Goal: Information Seeking & Learning: Learn about a topic

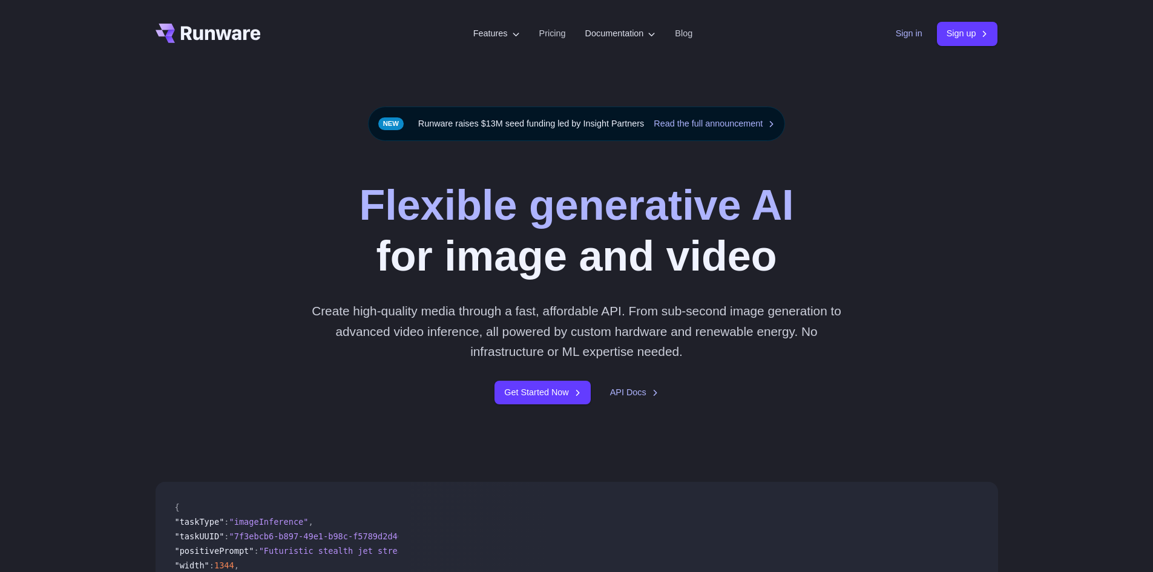
click at [912, 36] on link "Sign in" at bounding box center [909, 34] width 27 height 14
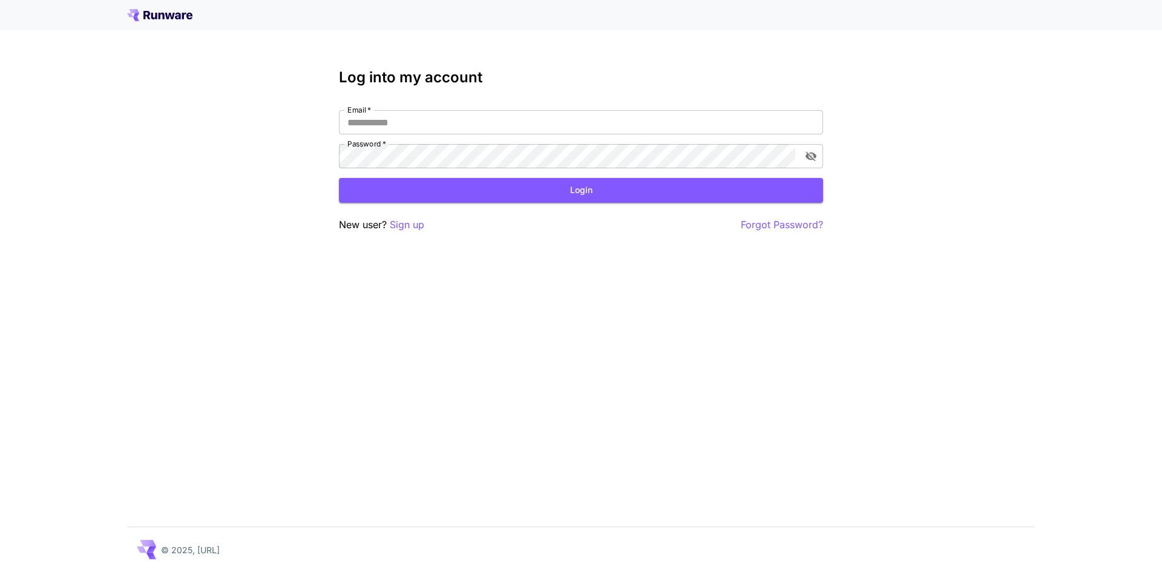
type input "**********"
click at [536, 183] on button "Login" at bounding box center [581, 190] width 484 height 25
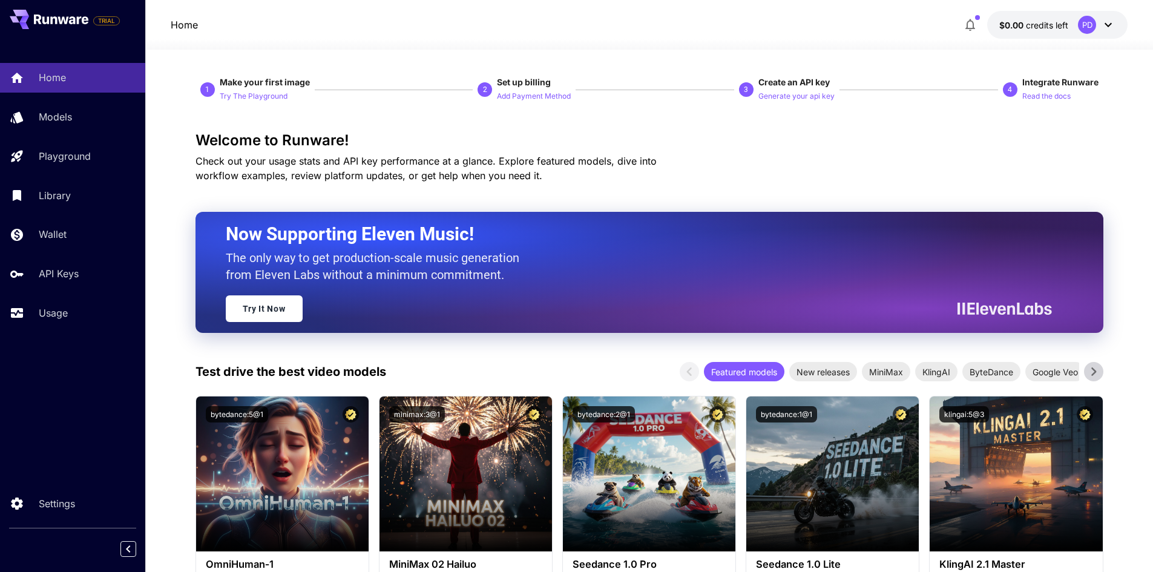
click at [1086, 25] on div "PD" at bounding box center [1087, 25] width 18 height 18
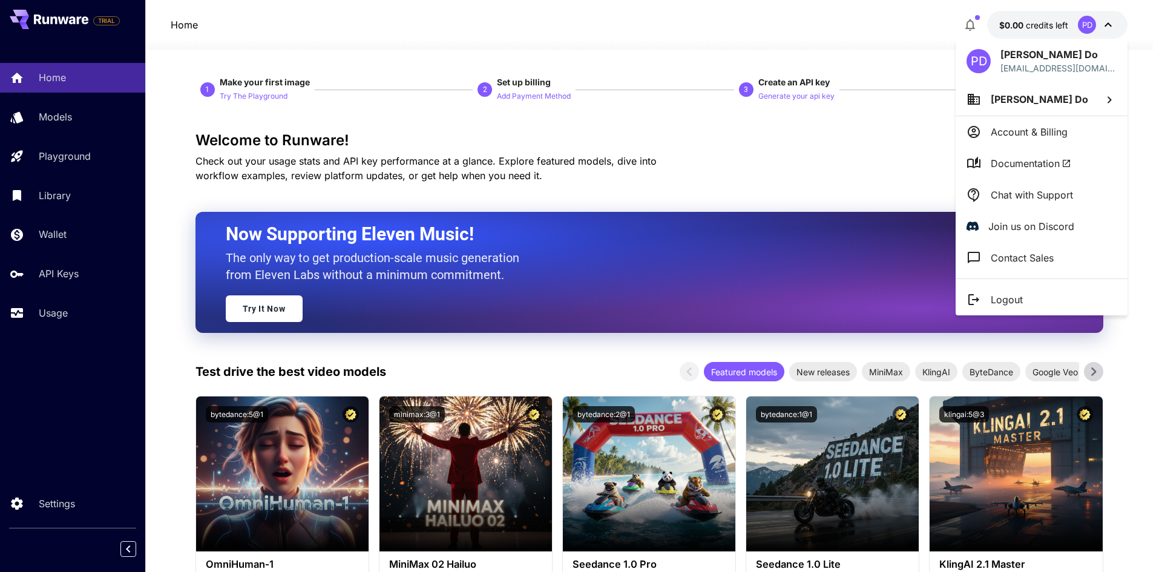
click at [1017, 199] on p "Chat with Support" at bounding box center [1032, 195] width 82 height 15
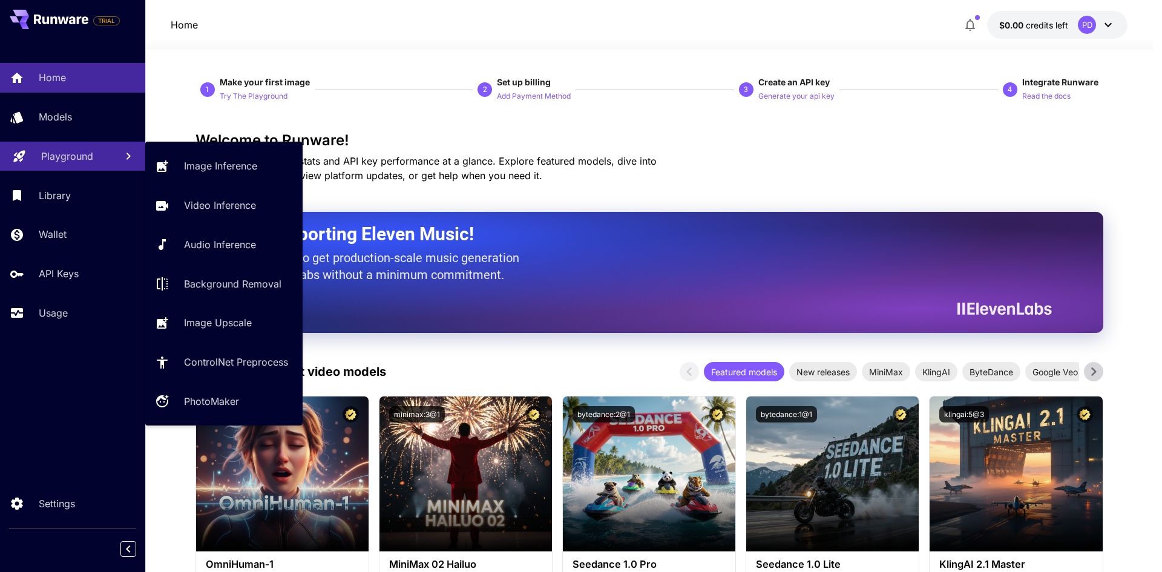
click at [86, 160] on p "Playground" at bounding box center [67, 156] width 52 height 15
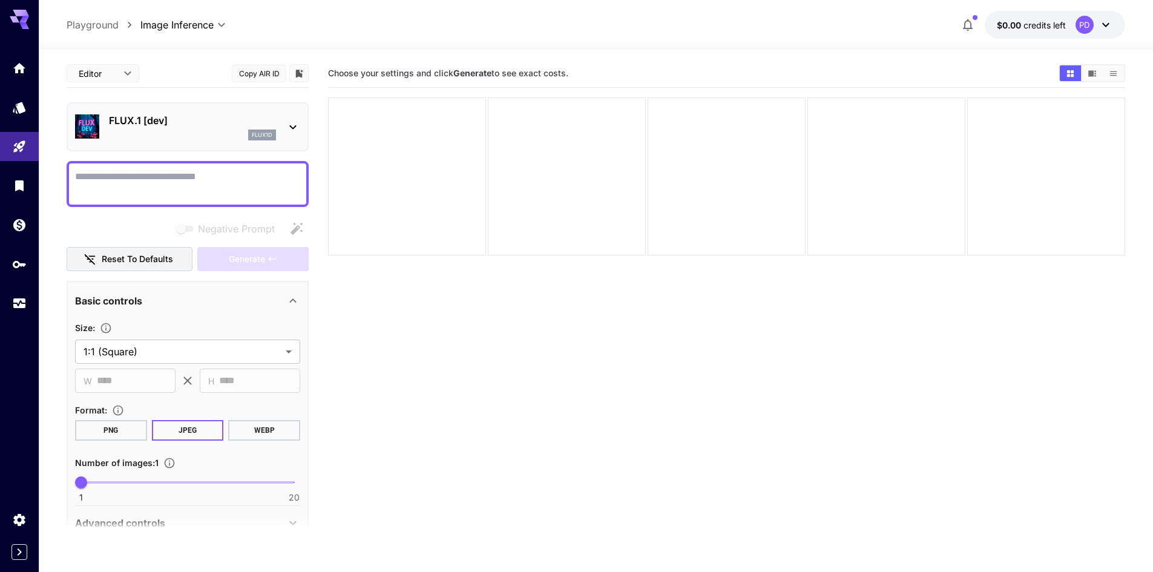
click at [1088, 22] on div "PD" at bounding box center [1084, 25] width 18 height 18
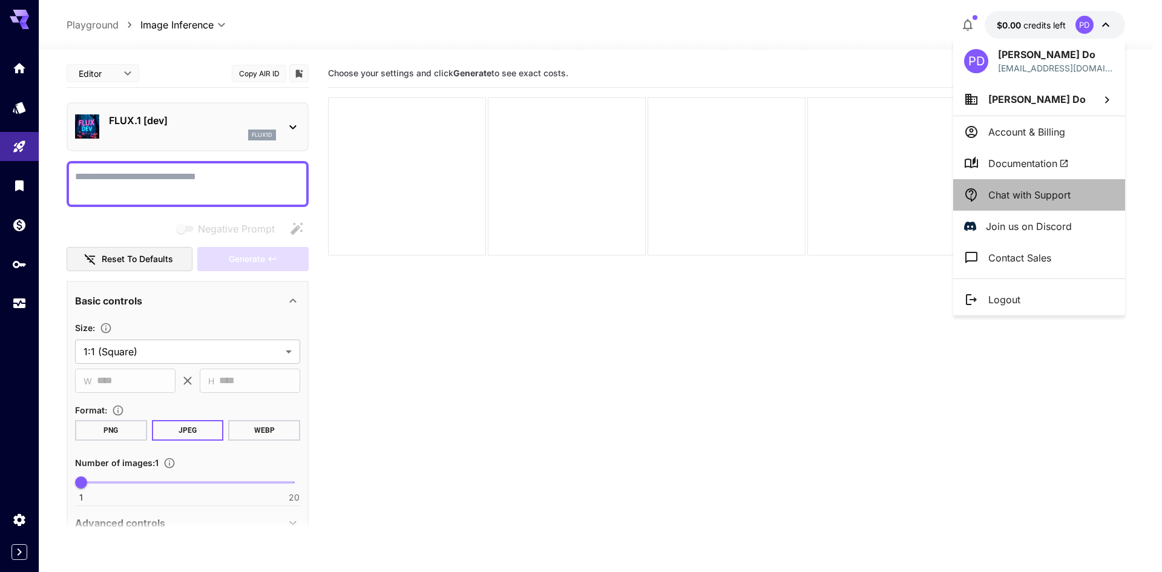
click at [1008, 192] on p "Chat with Support" at bounding box center [1029, 195] width 82 height 15
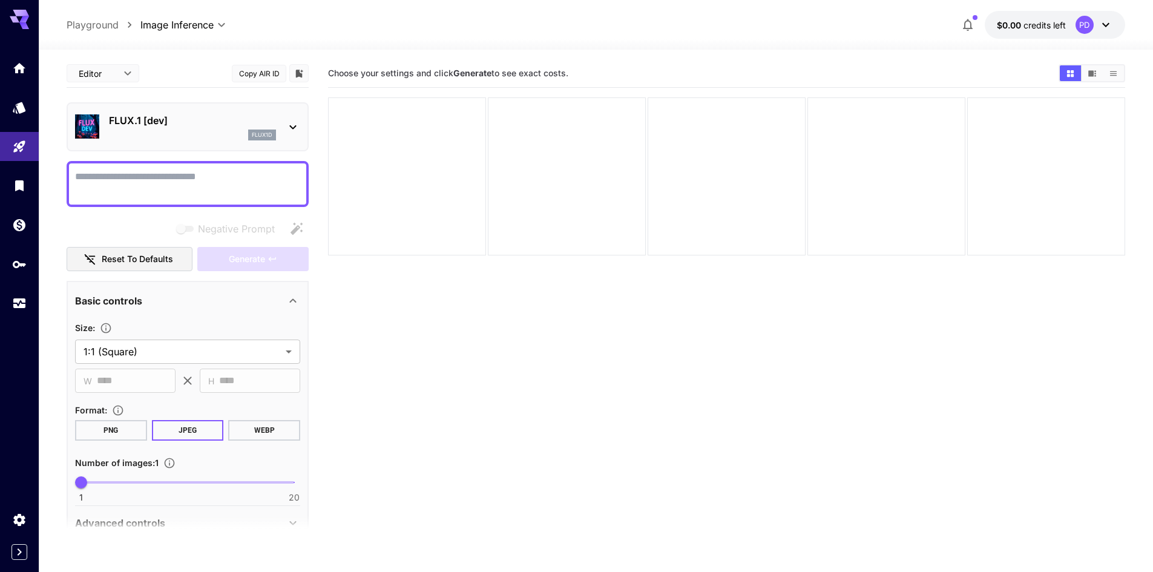
click at [1107, 26] on icon at bounding box center [1105, 25] width 15 height 15
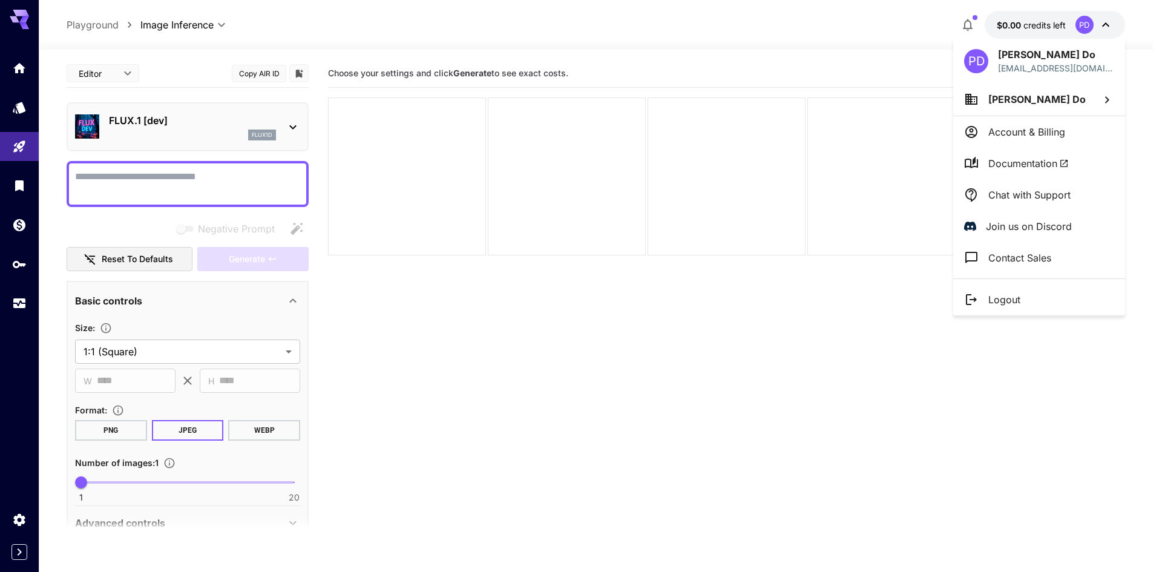
click at [999, 24] on div at bounding box center [581, 286] width 1162 height 572
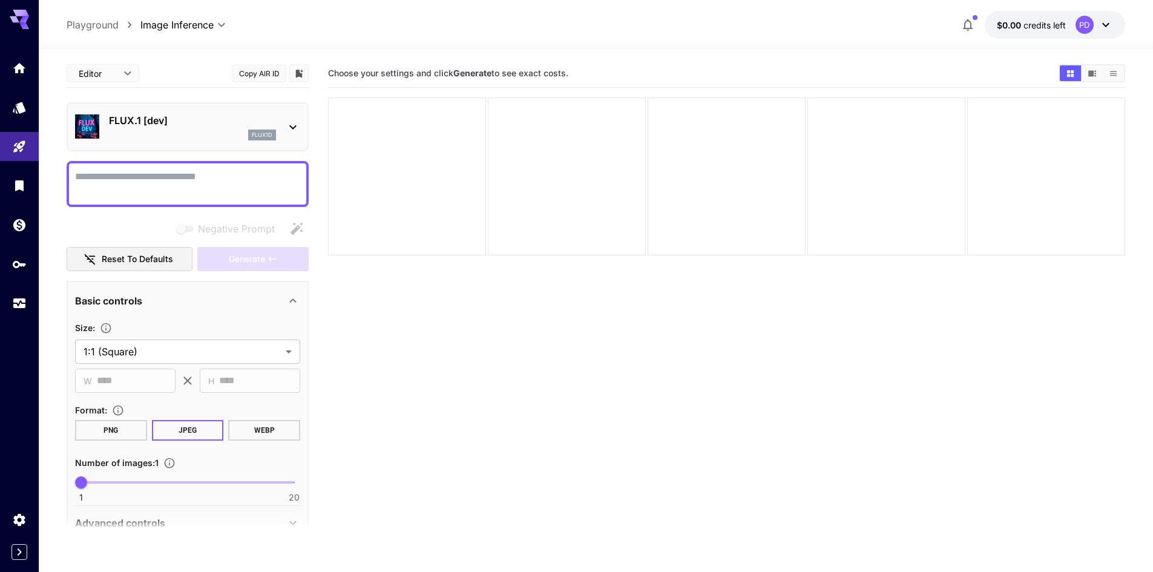
click at [978, 24] on button "button" at bounding box center [967, 25] width 24 height 24
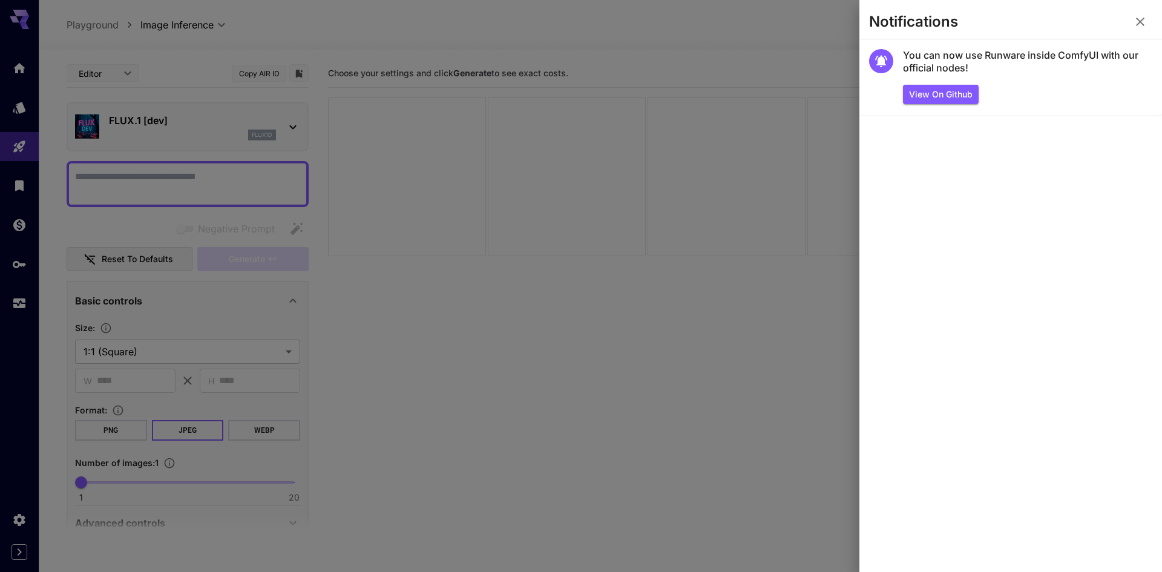
click at [1139, 22] on icon "button" at bounding box center [1140, 22] width 8 height 8
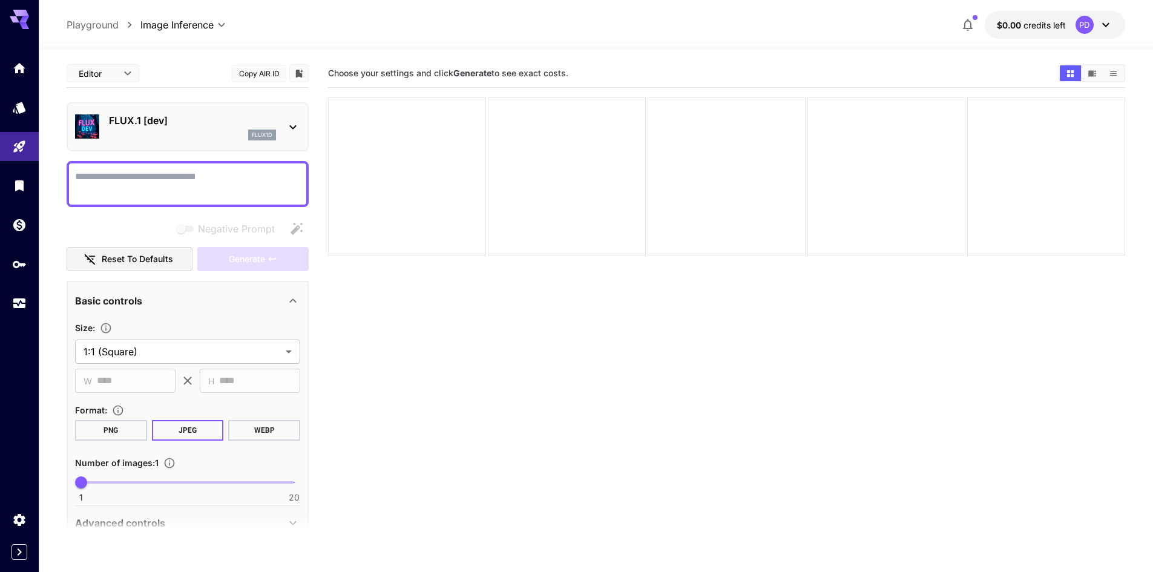
click at [1051, 28] on span "credits left" at bounding box center [1044, 25] width 42 height 10
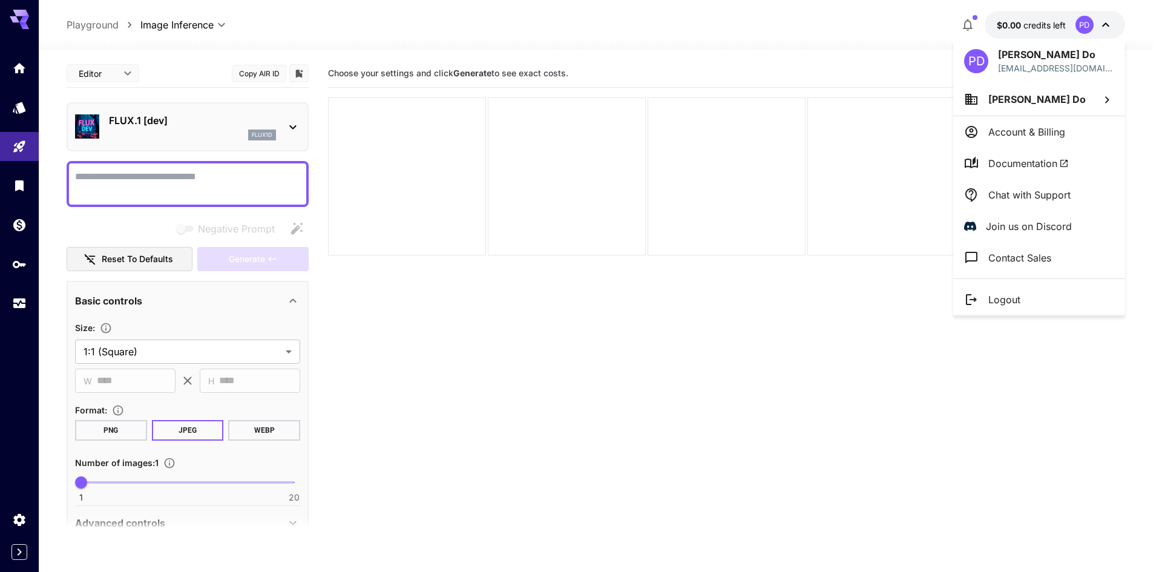
click at [1012, 25] on div at bounding box center [581, 286] width 1162 height 572
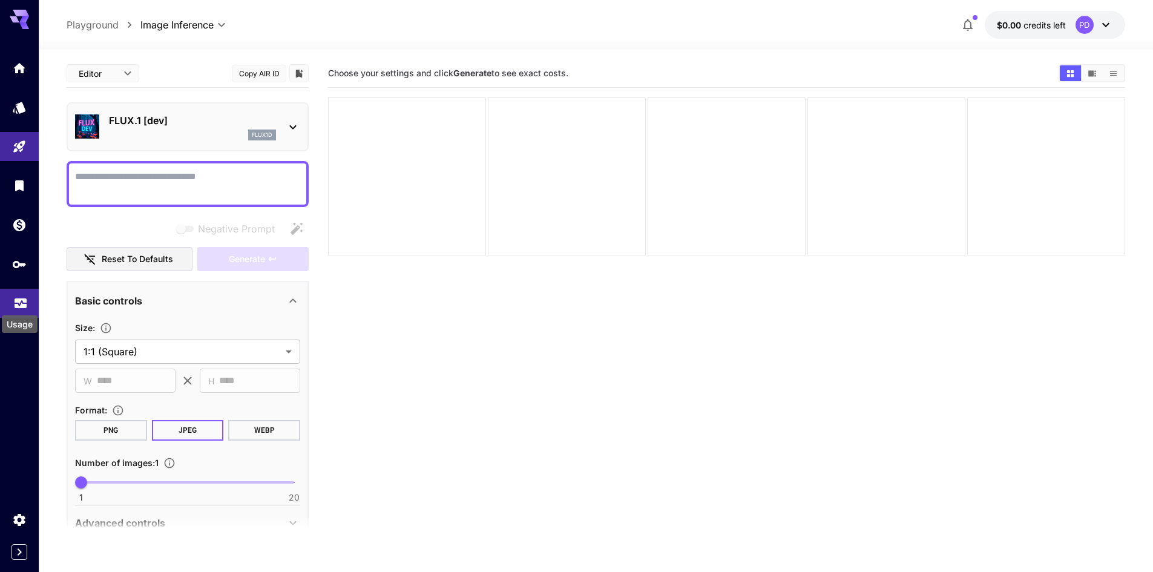
click at [20, 301] on icon "Usage" at bounding box center [20, 302] width 15 height 15
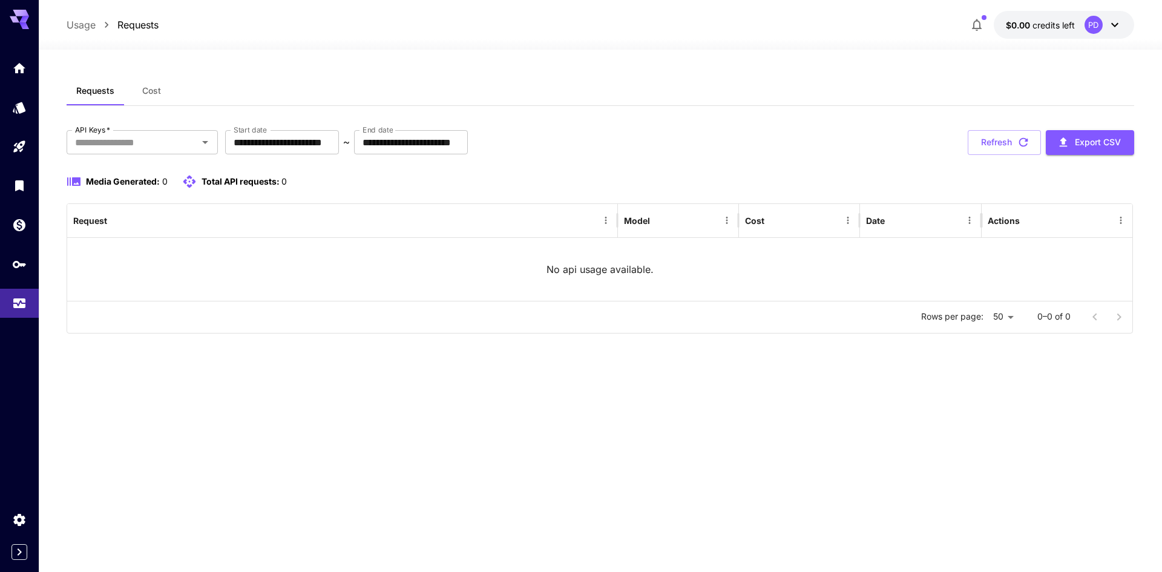
click at [153, 97] on button "Cost" at bounding box center [151, 90] width 54 height 29
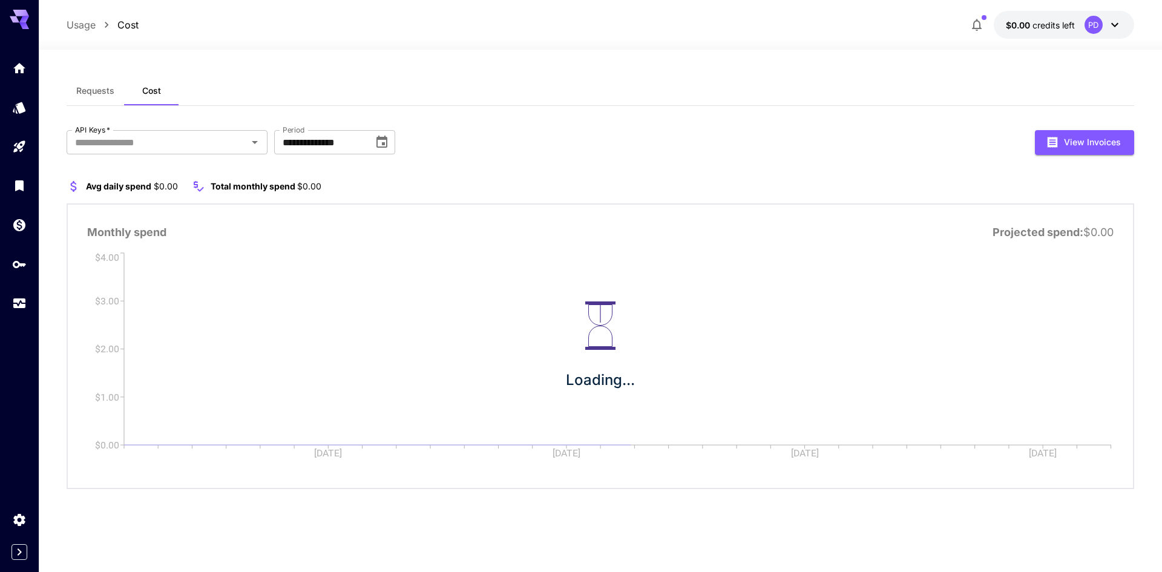
click at [110, 94] on span "Requests" at bounding box center [95, 90] width 38 height 11
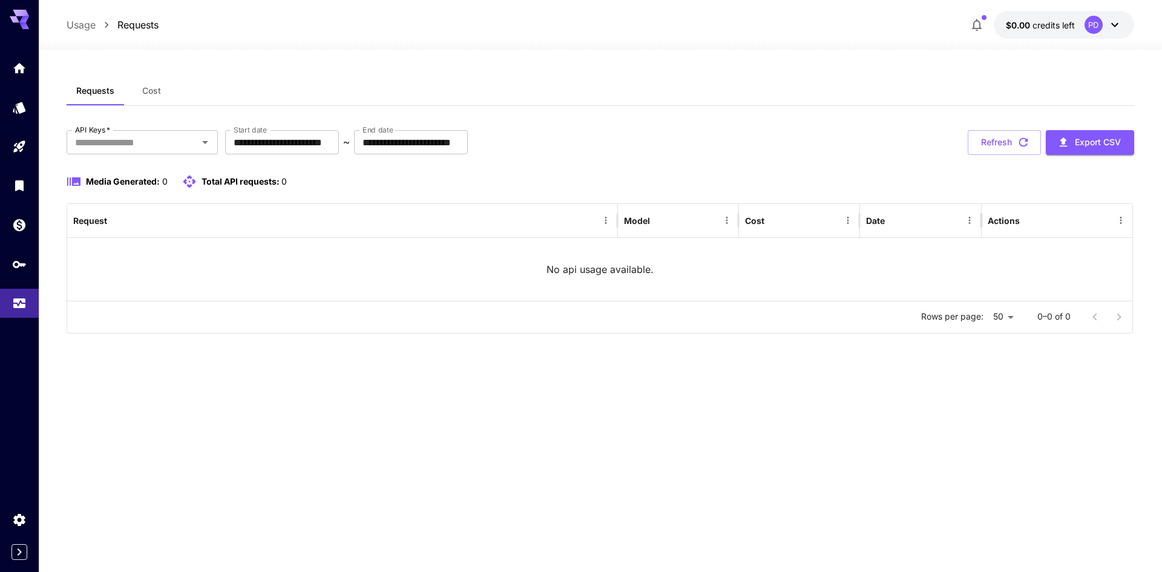
click at [989, 25] on div "$0.00 credits left PD" at bounding box center [1049, 25] width 169 height 28
click at [980, 21] on icon "button" at bounding box center [976, 25] width 15 height 15
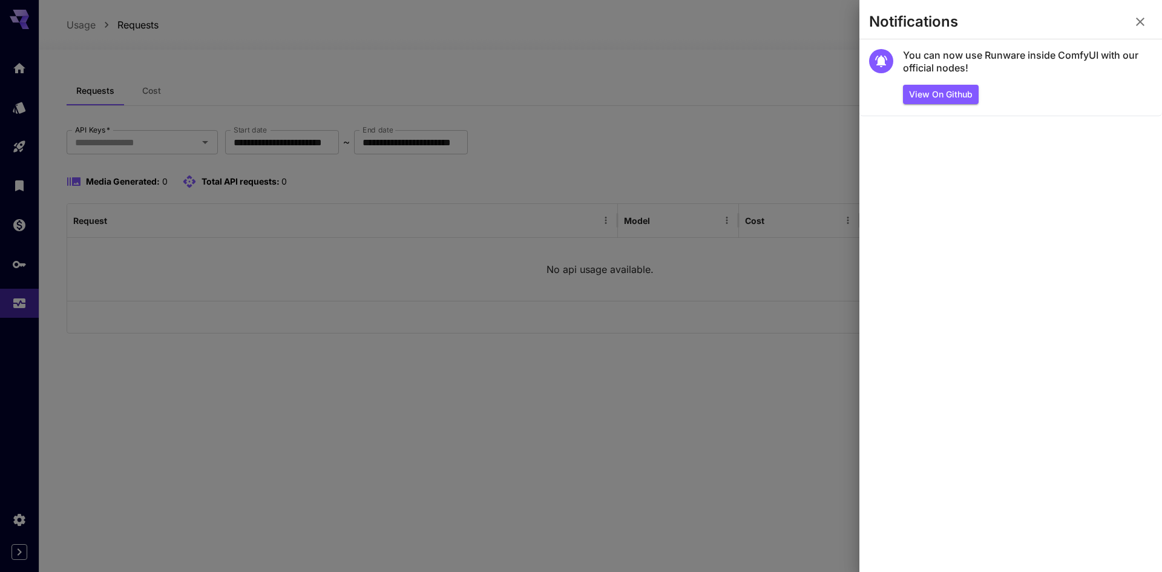
click at [759, 27] on div at bounding box center [581, 286] width 1162 height 572
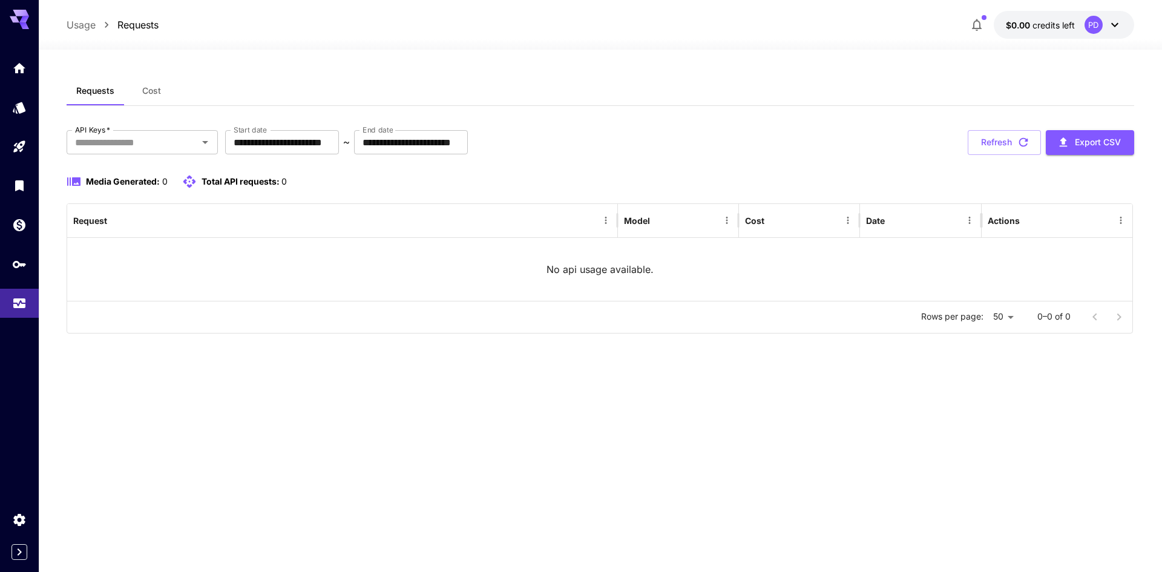
click at [1101, 15] on button "$0.00 credits left PD" at bounding box center [1064, 25] width 140 height 28
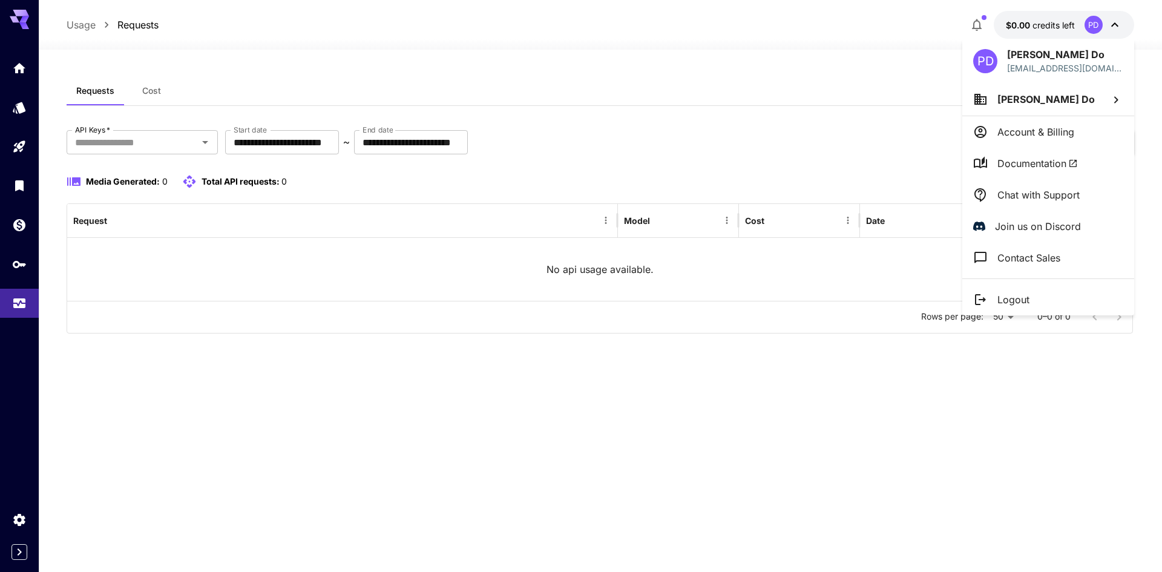
click at [913, 59] on div at bounding box center [581, 286] width 1162 height 572
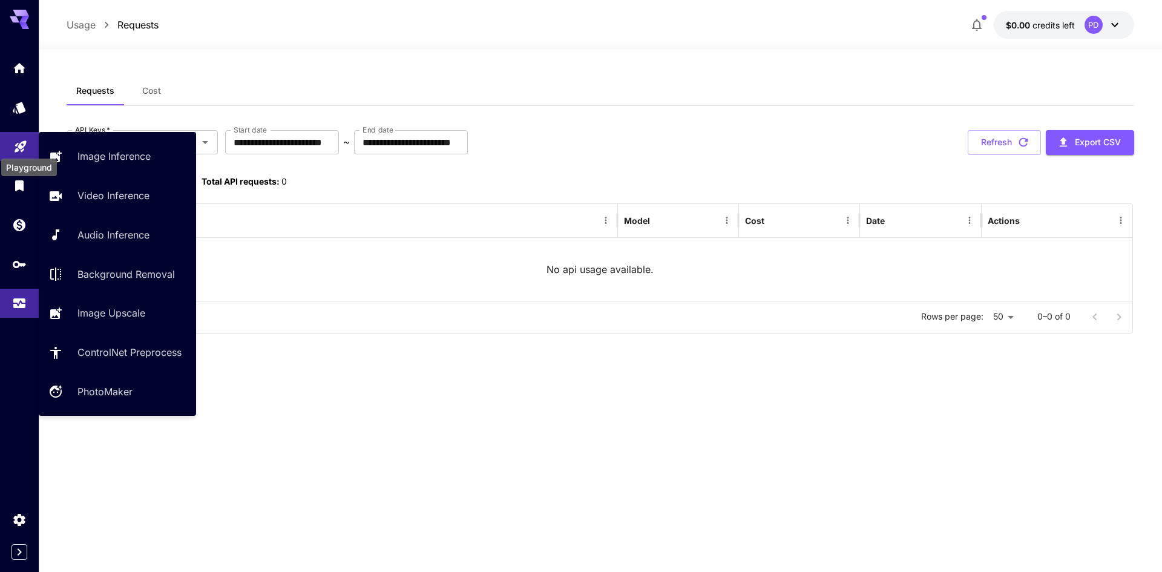
click at [21, 149] on icon "Playground" at bounding box center [20, 145] width 15 height 15
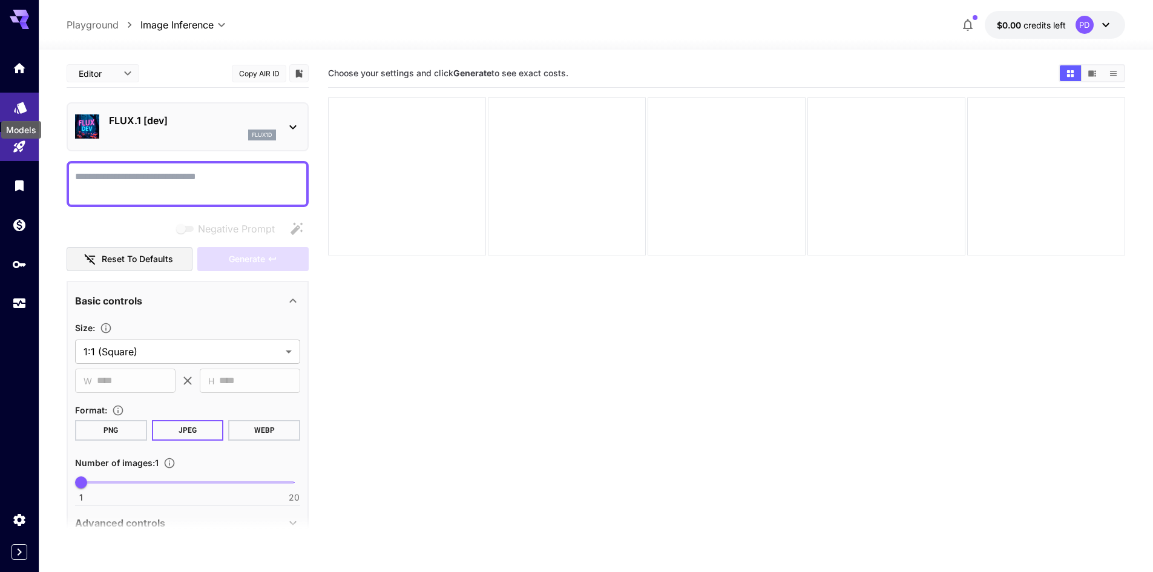
click at [24, 108] on icon "Models" at bounding box center [20, 104] width 13 height 11
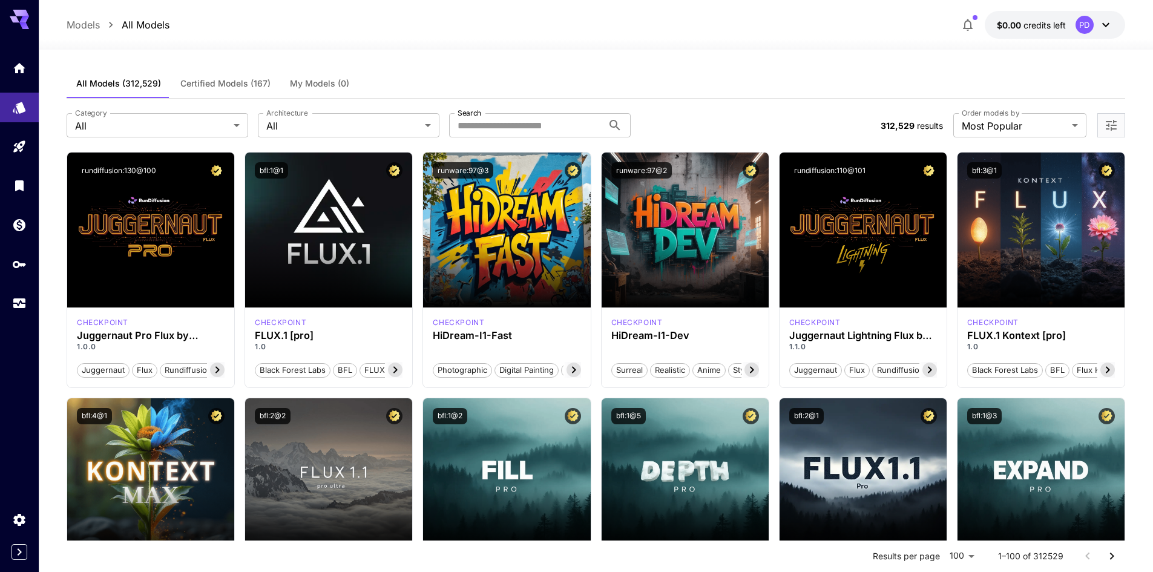
click at [255, 82] on span "Certified Models (167)" at bounding box center [225, 83] width 90 height 11
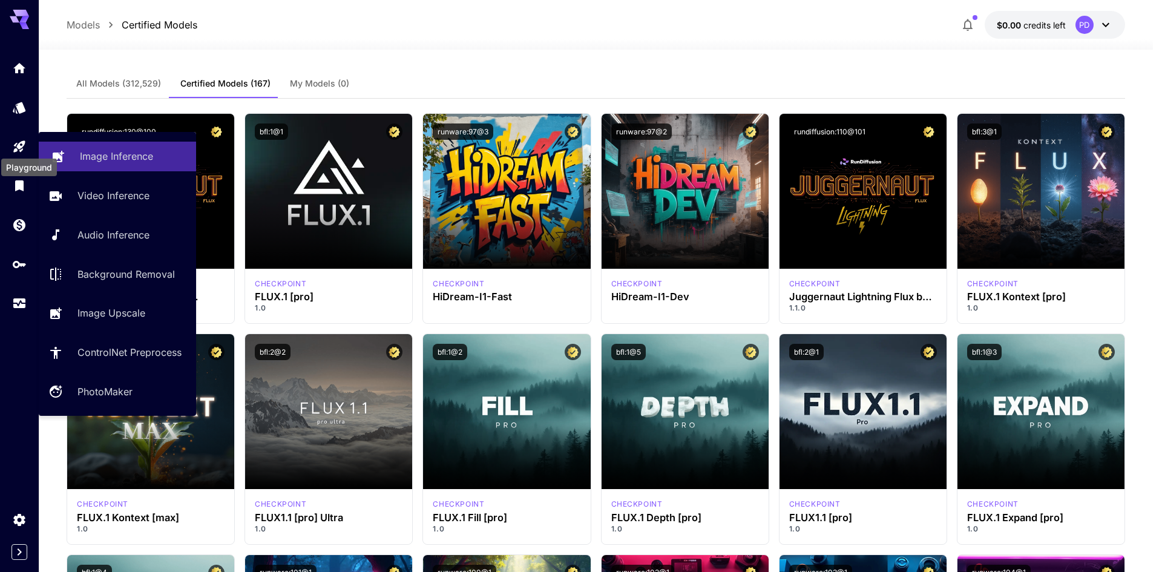
drag, startPoint x: 19, startPoint y: 144, endPoint x: 93, endPoint y: 142, distance: 74.5
click at [19, 144] on icon "Playground" at bounding box center [18, 142] width 11 height 11
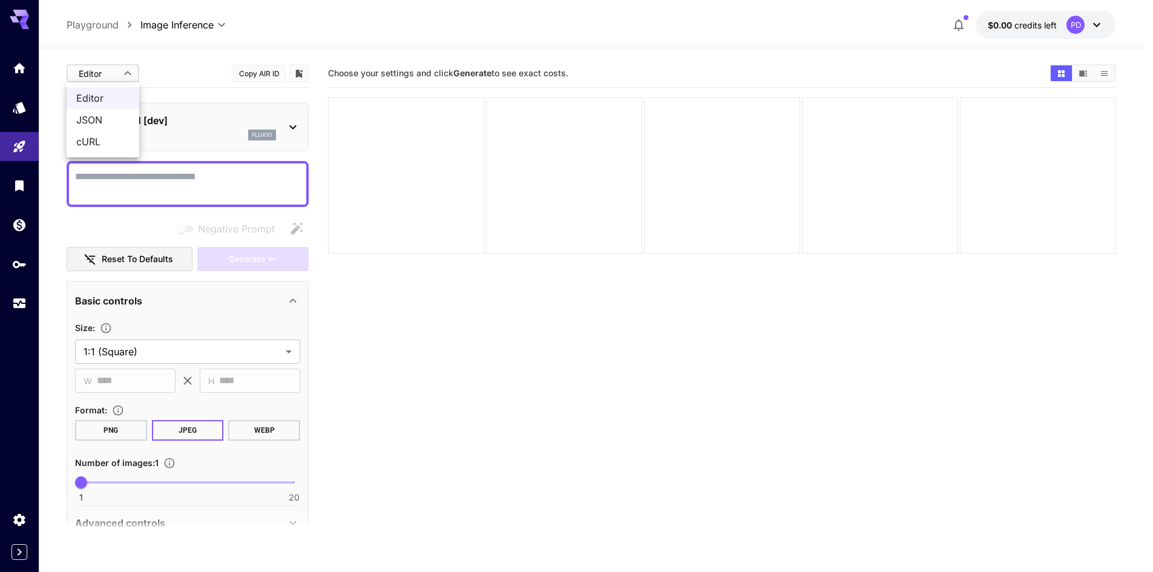
click at [115, 77] on body "**********" at bounding box center [576, 333] width 1153 height 667
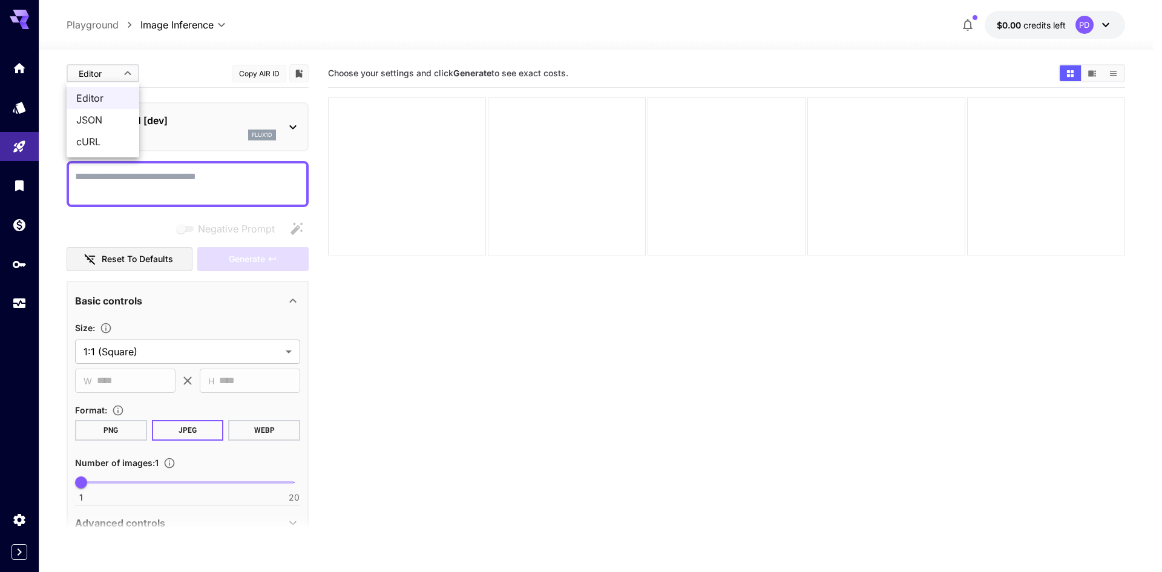
click at [120, 120] on span "JSON" at bounding box center [102, 120] width 53 height 15
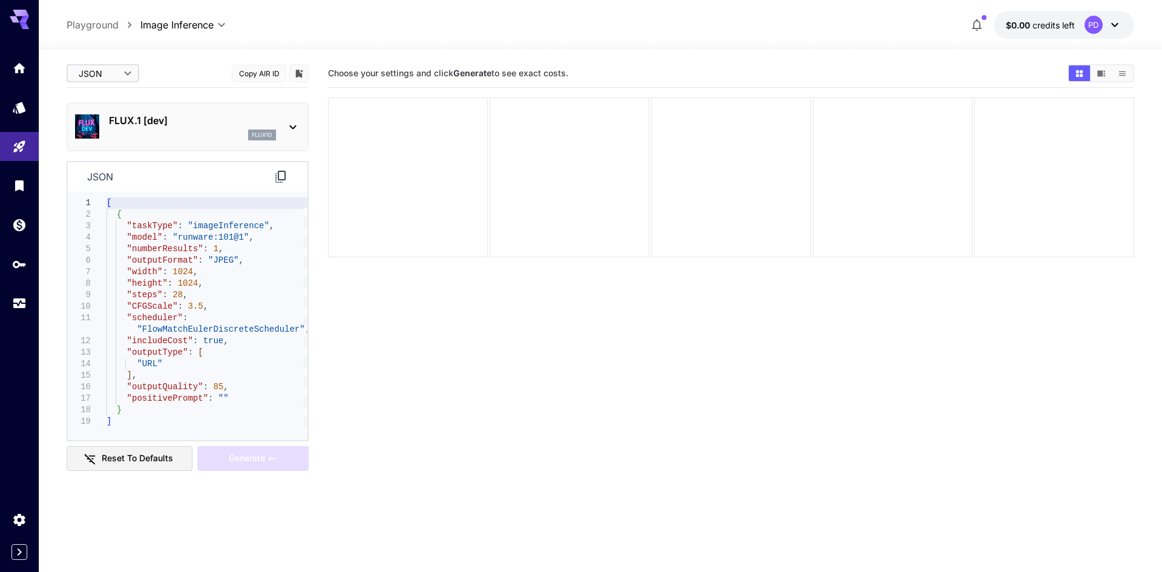
click at [101, 80] on body "**********" at bounding box center [581, 333] width 1162 height 667
click at [103, 100] on span "Editor" at bounding box center [102, 98] width 53 height 15
type input "****"
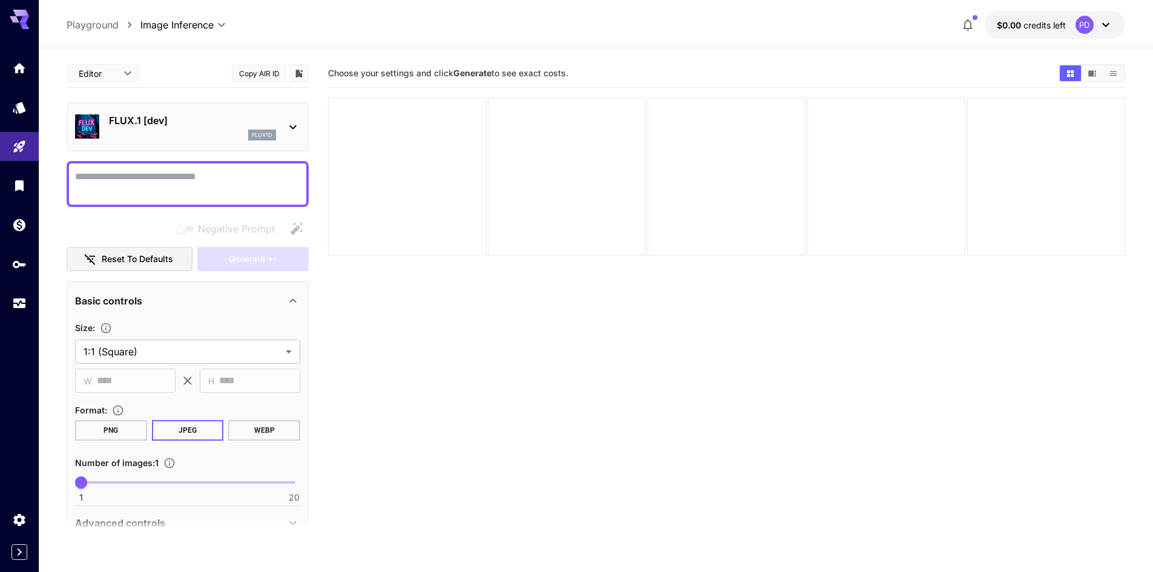
click at [1017, 22] on span "$0.00" at bounding box center [1010, 25] width 27 height 10
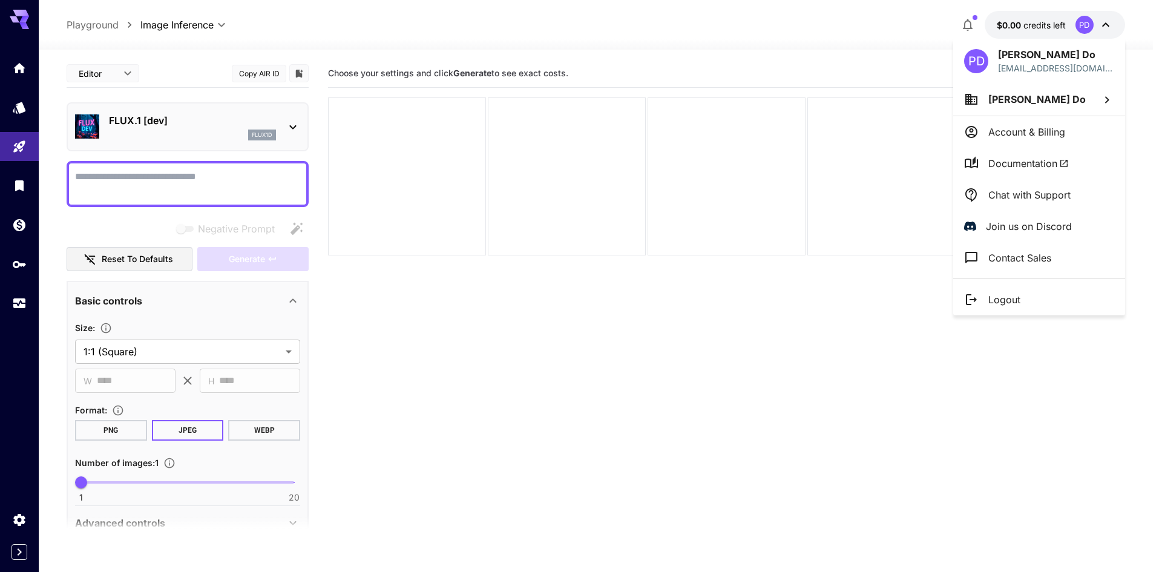
click at [971, 24] on div at bounding box center [581, 286] width 1162 height 572
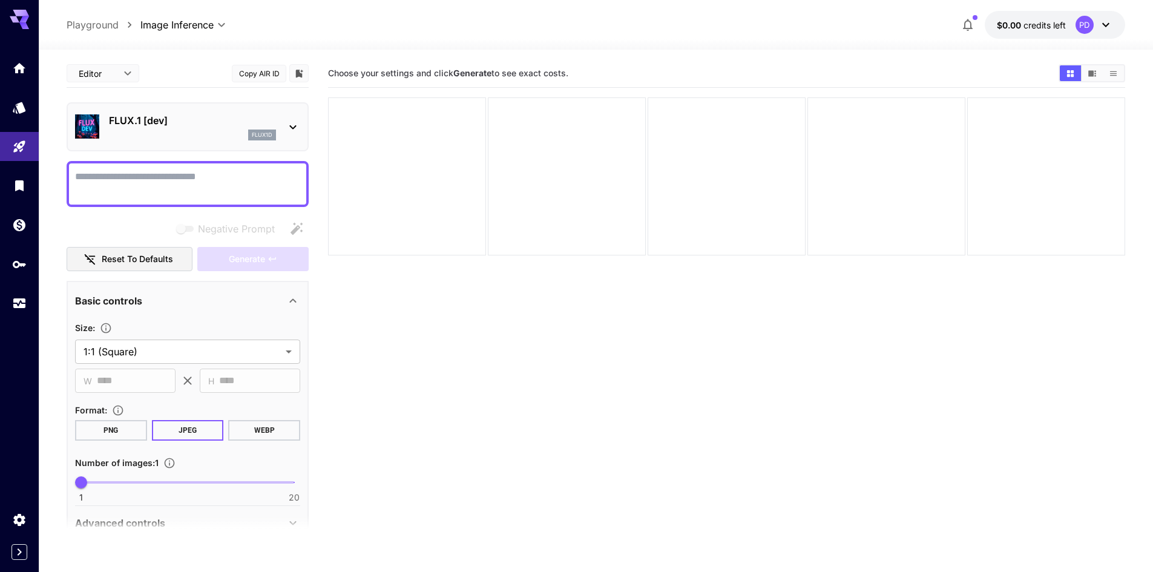
click at [971, 24] on icon "button" at bounding box center [968, 25] width 10 height 12
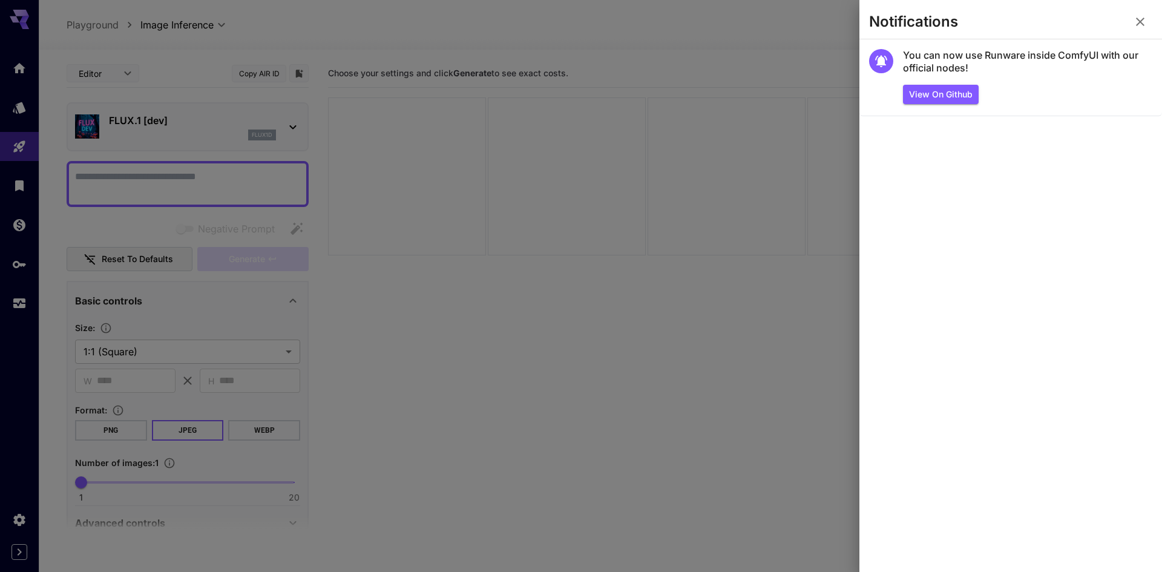
click at [1136, 30] on button "button" at bounding box center [1140, 22] width 24 height 24
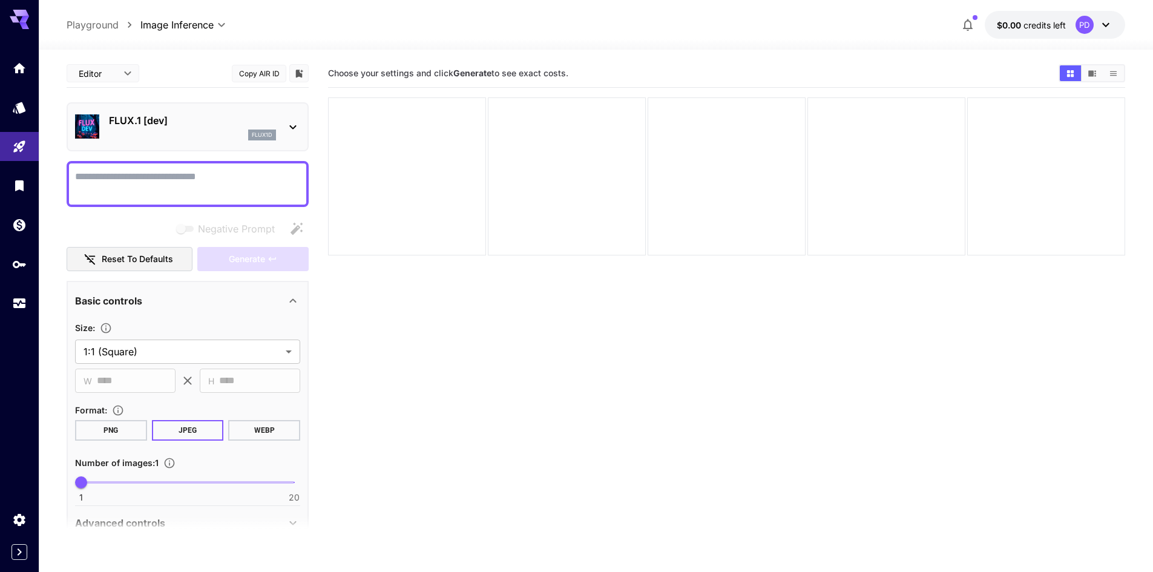
click at [1040, 36] on div at bounding box center [596, 42] width 1114 height 15
click at [1040, 26] on span "credits left" at bounding box center [1044, 25] width 42 height 10
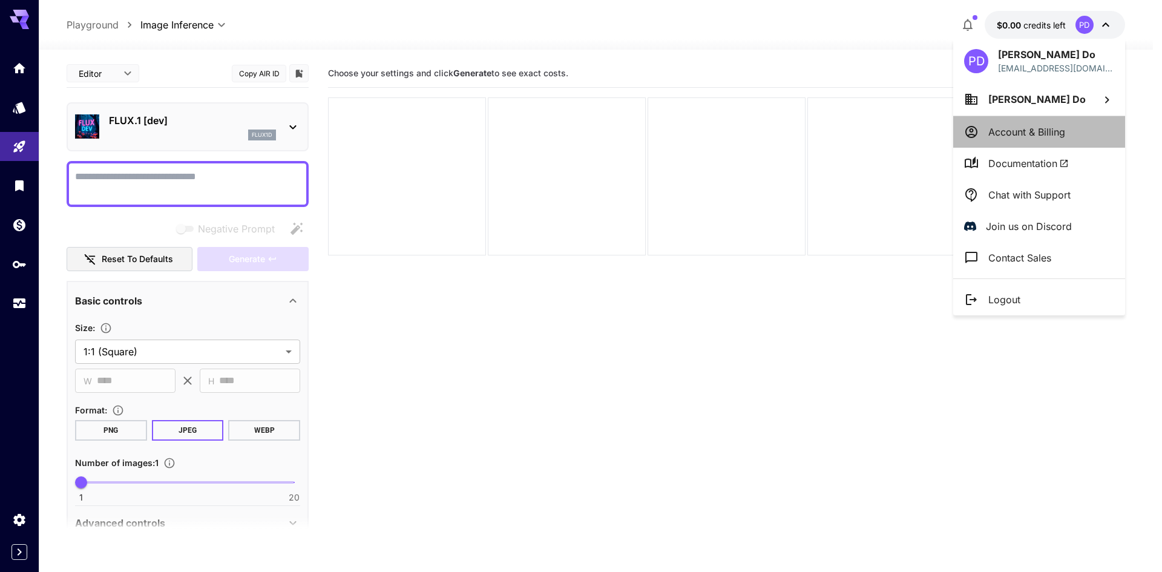
click at [1032, 137] on p "Account & Billing" at bounding box center [1026, 132] width 77 height 15
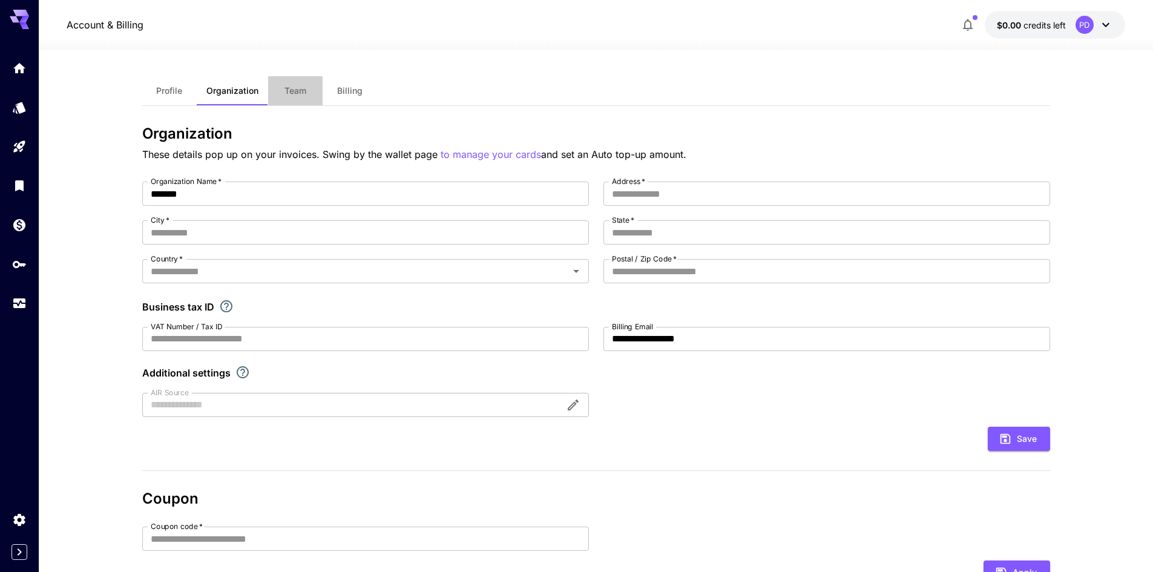
click at [311, 90] on button "Team" at bounding box center [295, 90] width 54 height 29
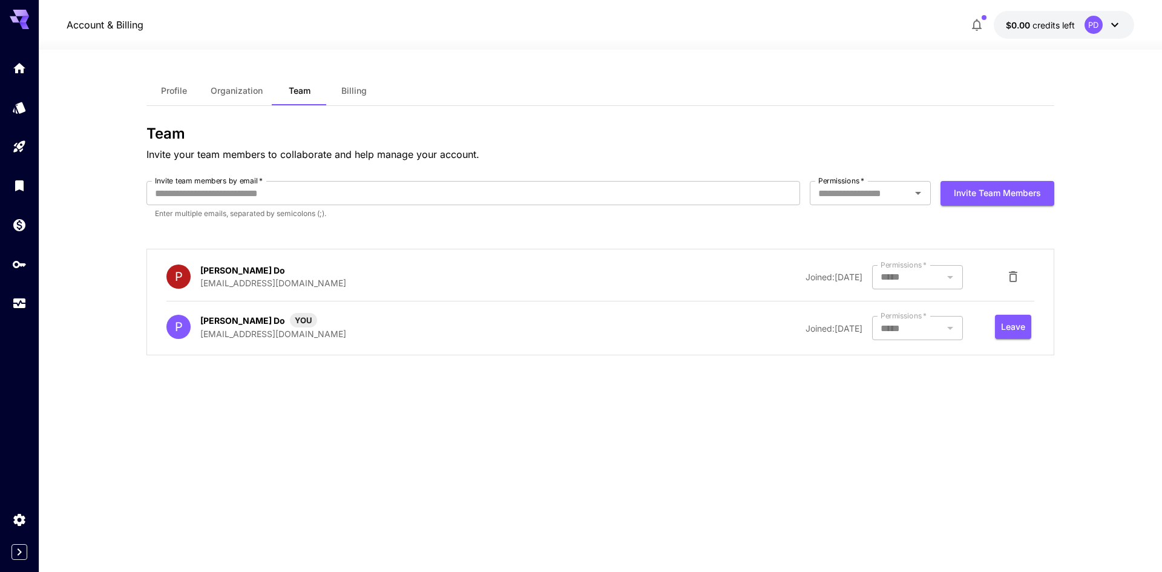
click at [933, 275] on div at bounding box center [917, 277] width 91 height 24
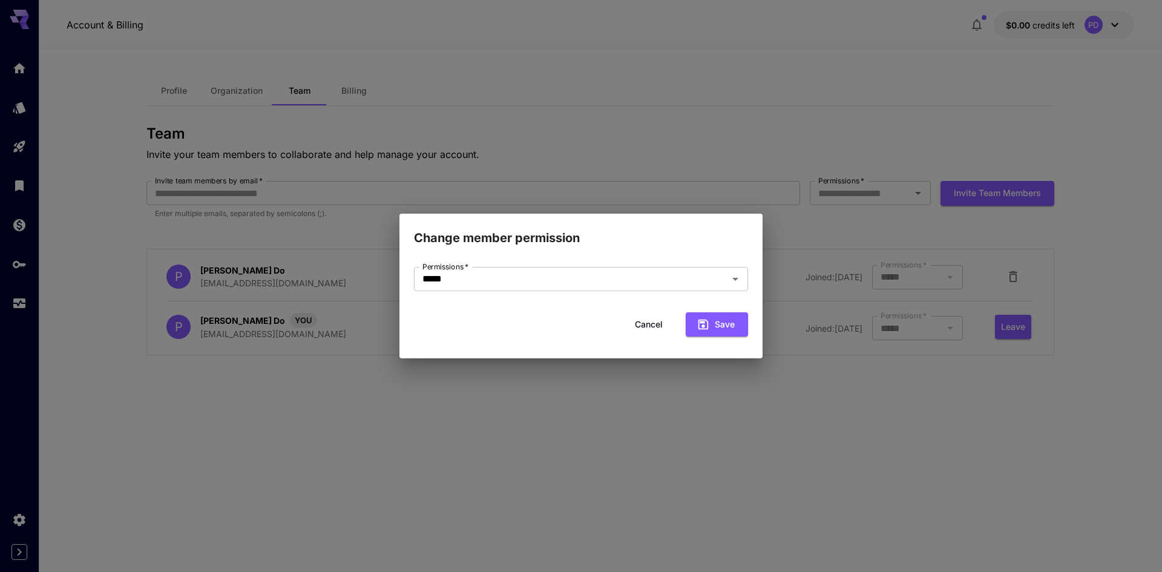
click at [945, 223] on div "Change member permission Permissions   * ***** Permissions   * Cancel Save" at bounding box center [581, 286] width 1162 height 572
click at [637, 323] on button "Cancel" at bounding box center [648, 324] width 54 height 25
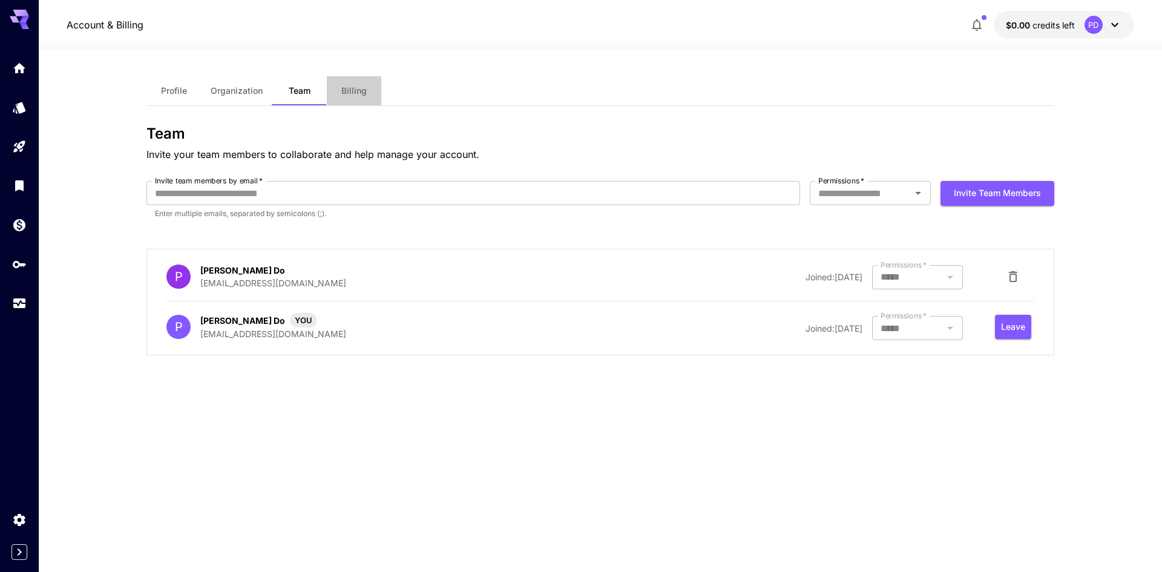
click at [349, 92] on span "Billing" at bounding box center [353, 90] width 25 height 11
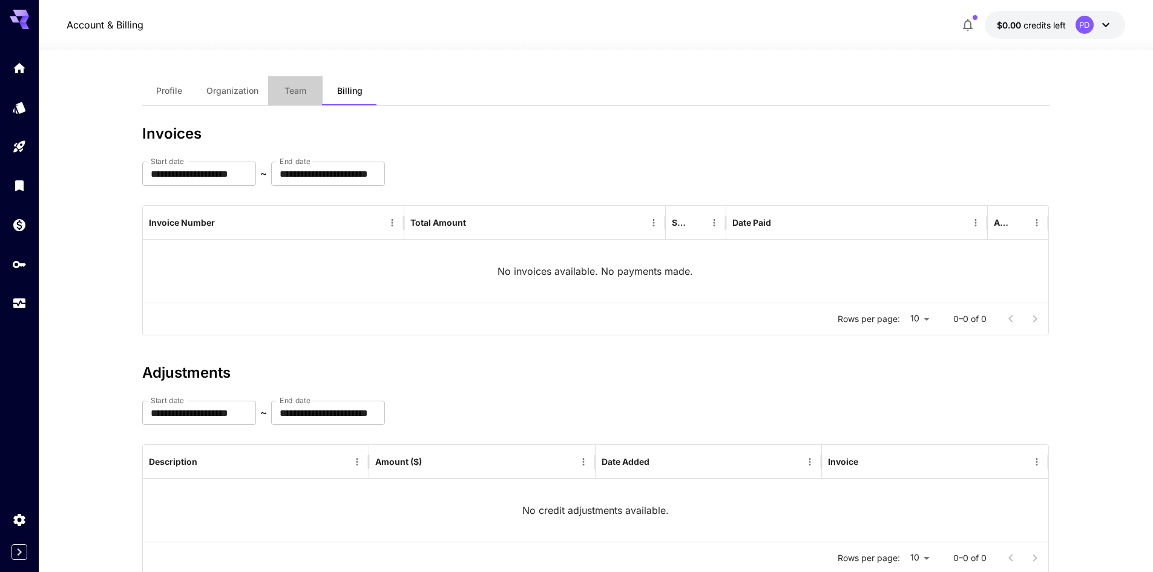
click at [310, 89] on button "Team" at bounding box center [295, 90] width 54 height 29
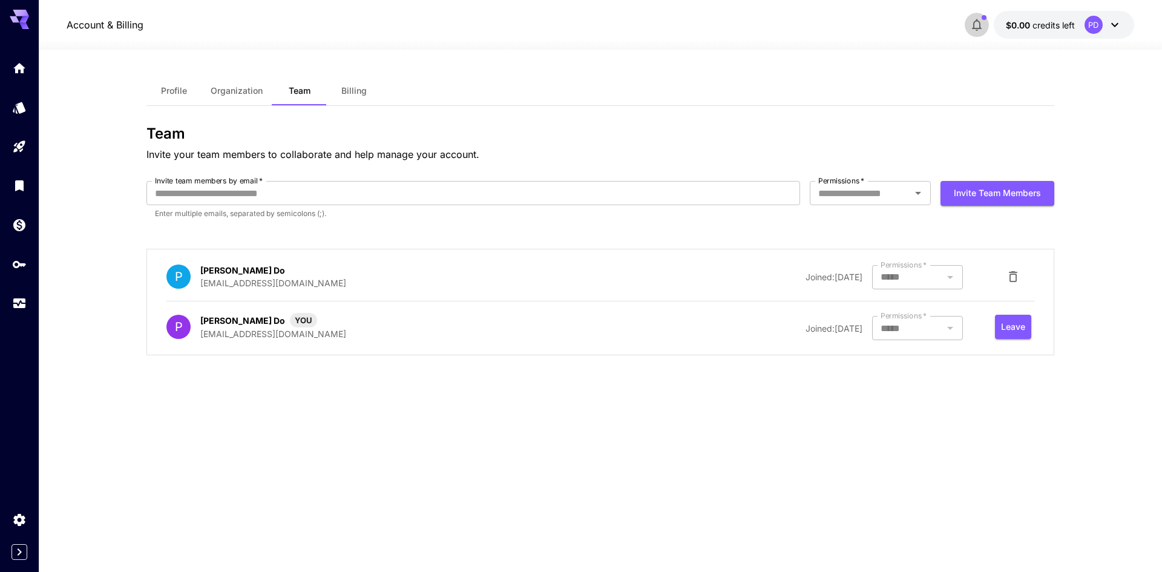
click at [975, 17] on button "button" at bounding box center [977, 25] width 24 height 24
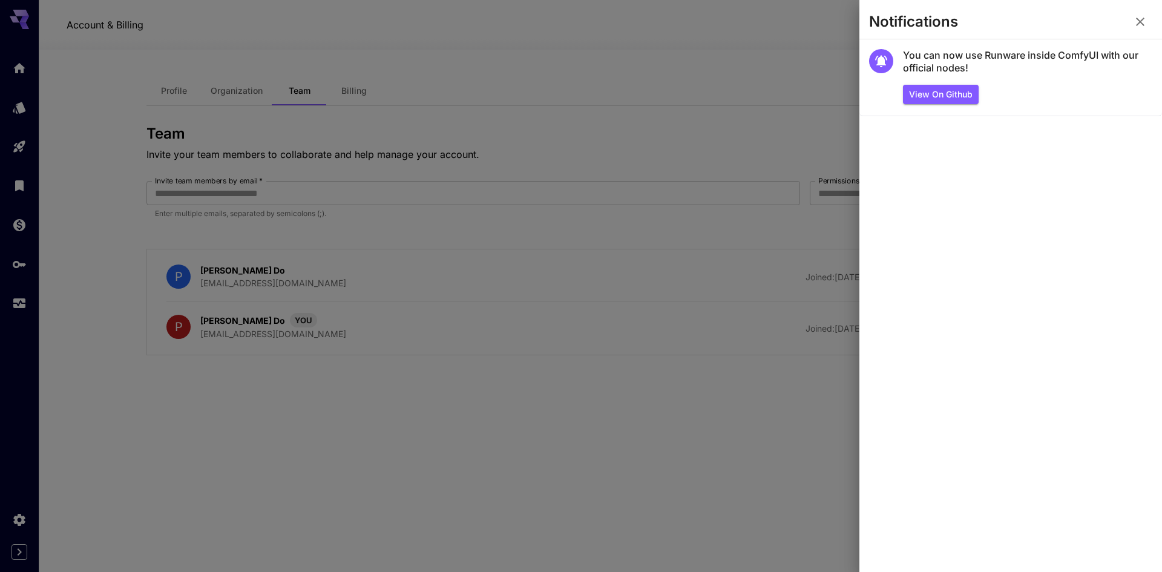
click at [1145, 22] on icon "button" at bounding box center [1140, 22] width 15 height 15
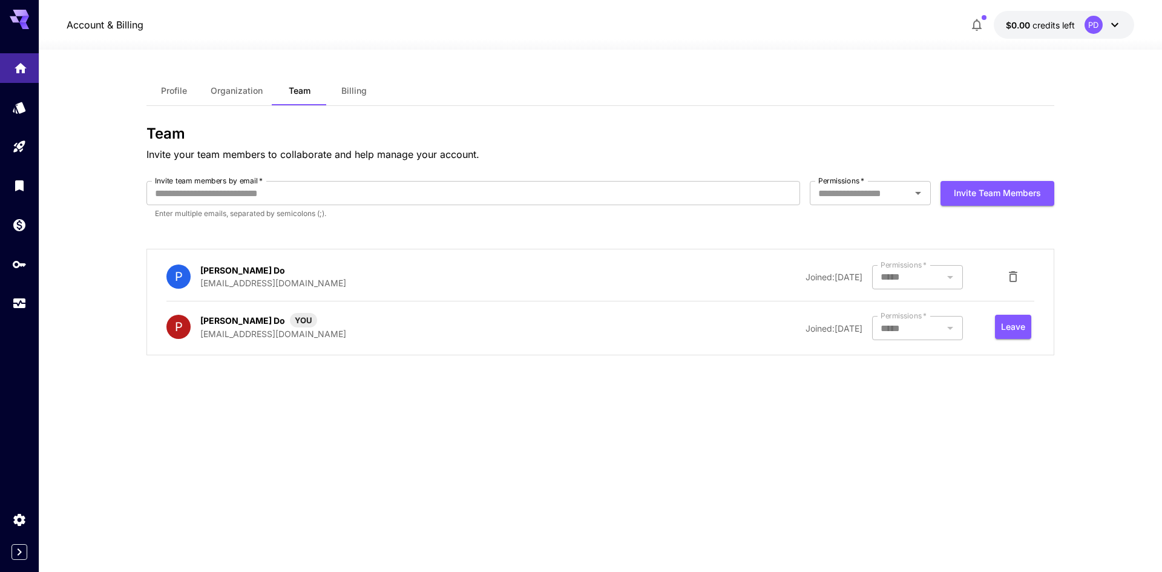
click at [27, 65] on icon "Home" at bounding box center [20, 64] width 15 height 15
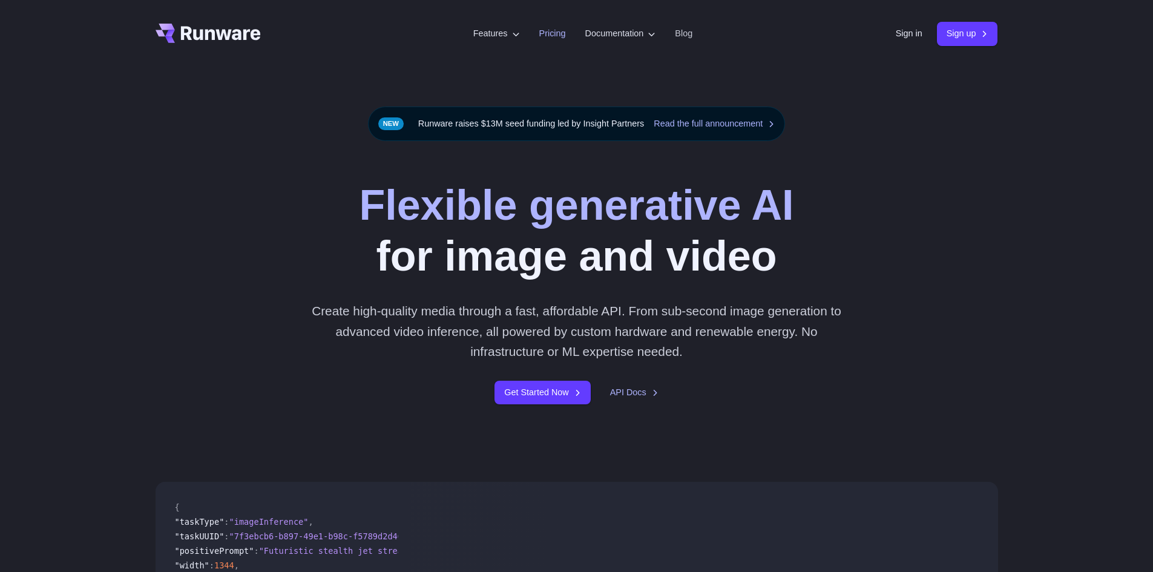
click at [539, 39] on link "Pricing" at bounding box center [552, 34] width 27 height 14
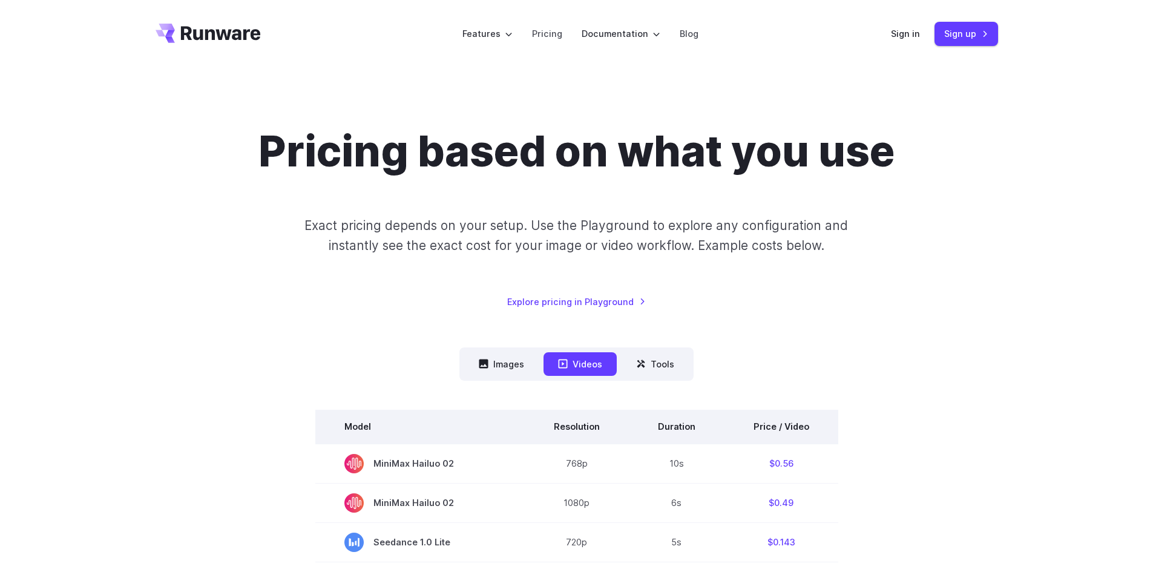
scroll to position [303, 0]
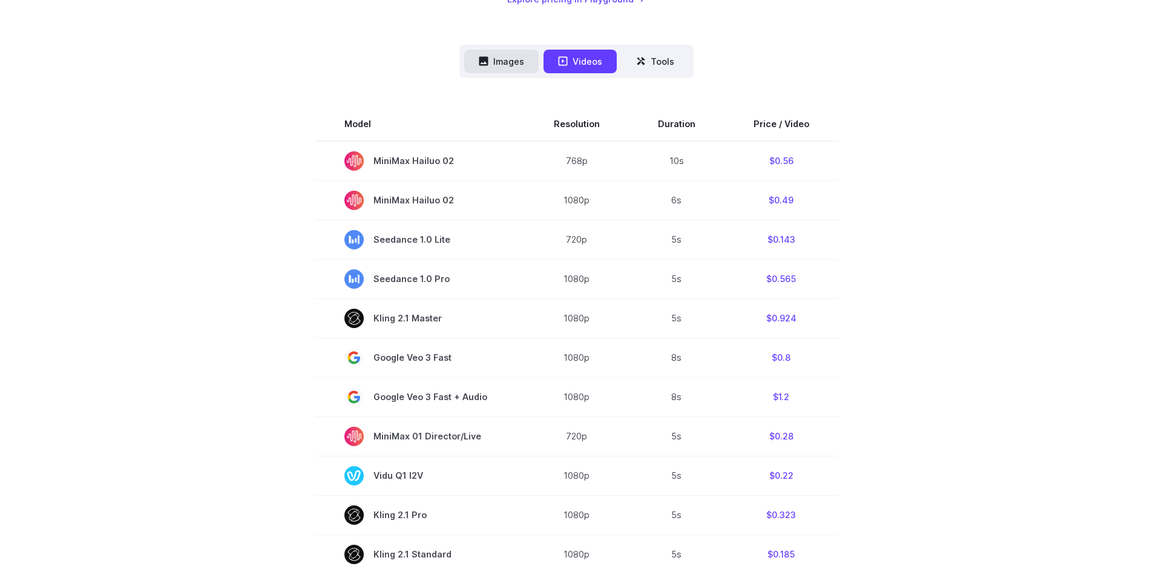
click at [516, 59] on button "Images" at bounding box center [501, 62] width 74 height 24
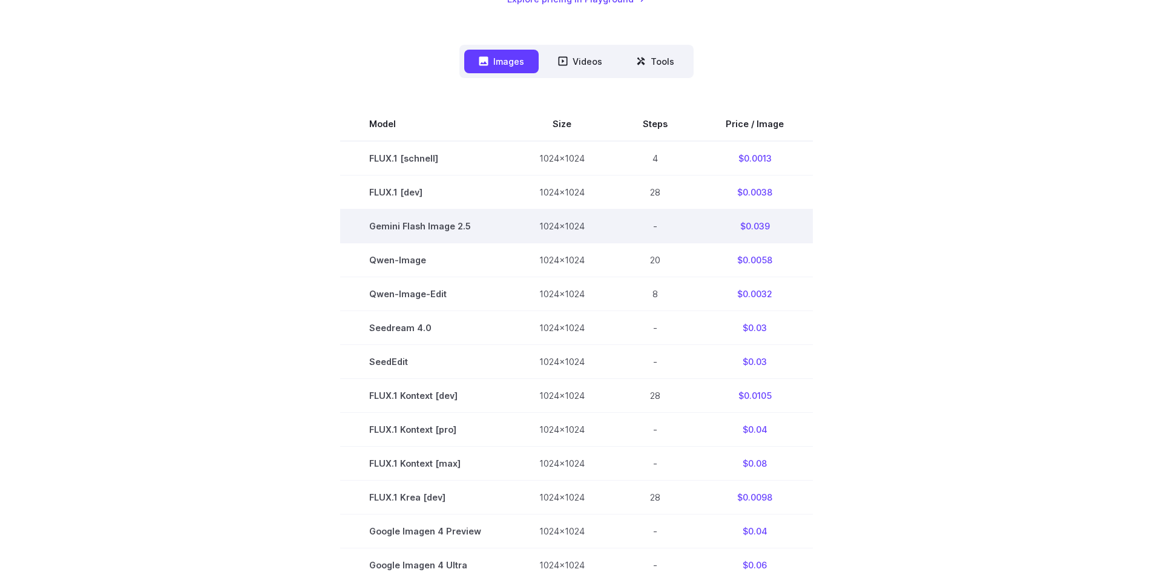
click at [434, 228] on span "Gemini Flash Image 2.5" at bounding box center [425, 226] width 112 height 14
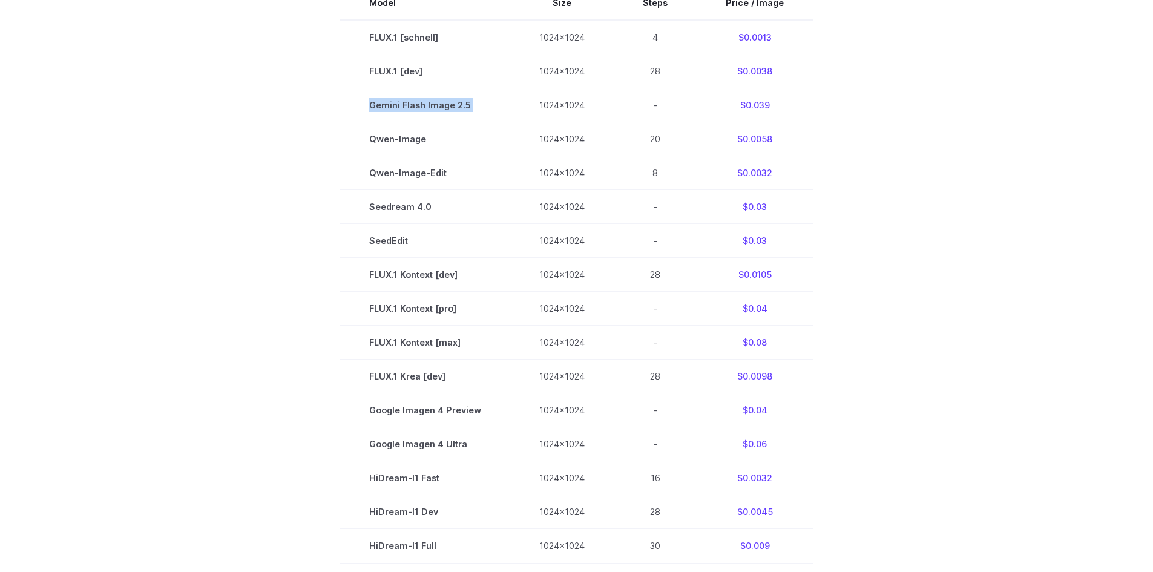
scroll to position [363, 0]
